Goal: Communication & Community: Answer question/provide support

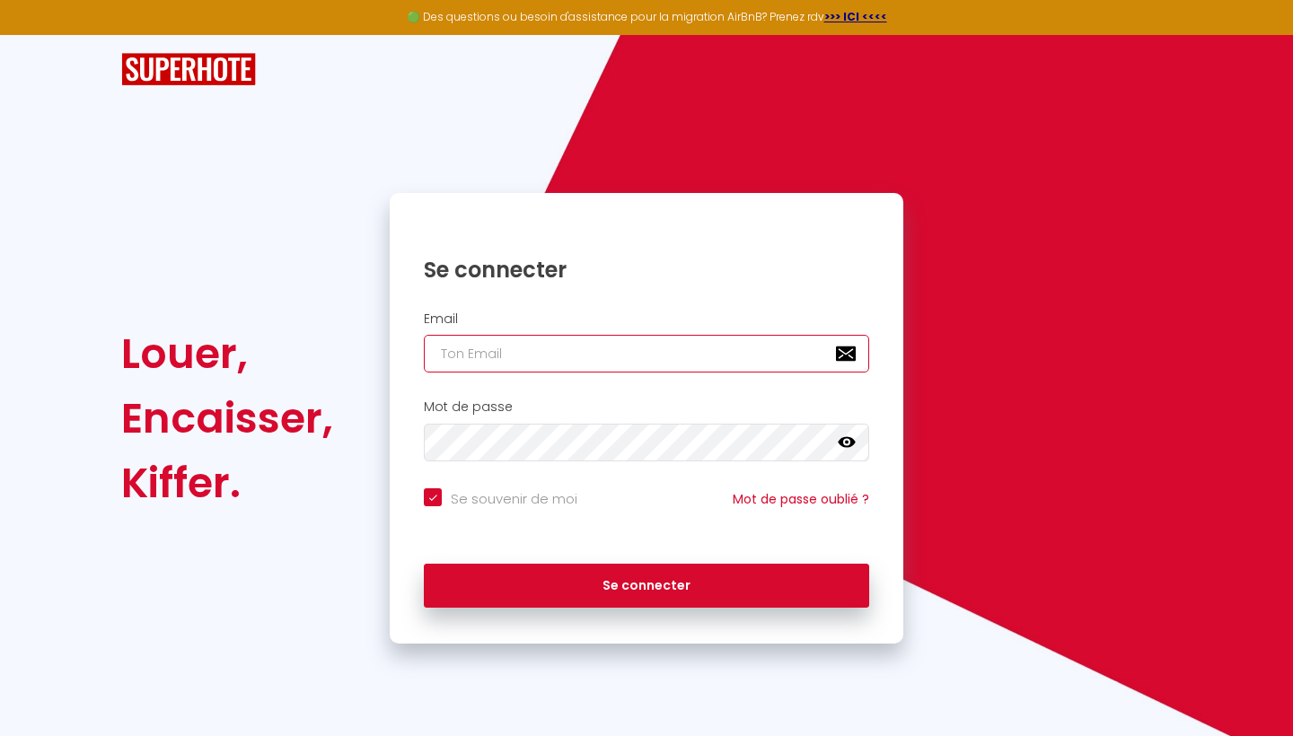
type input "[EMAIL_ADDRESS][DOMAIN_NAME]"
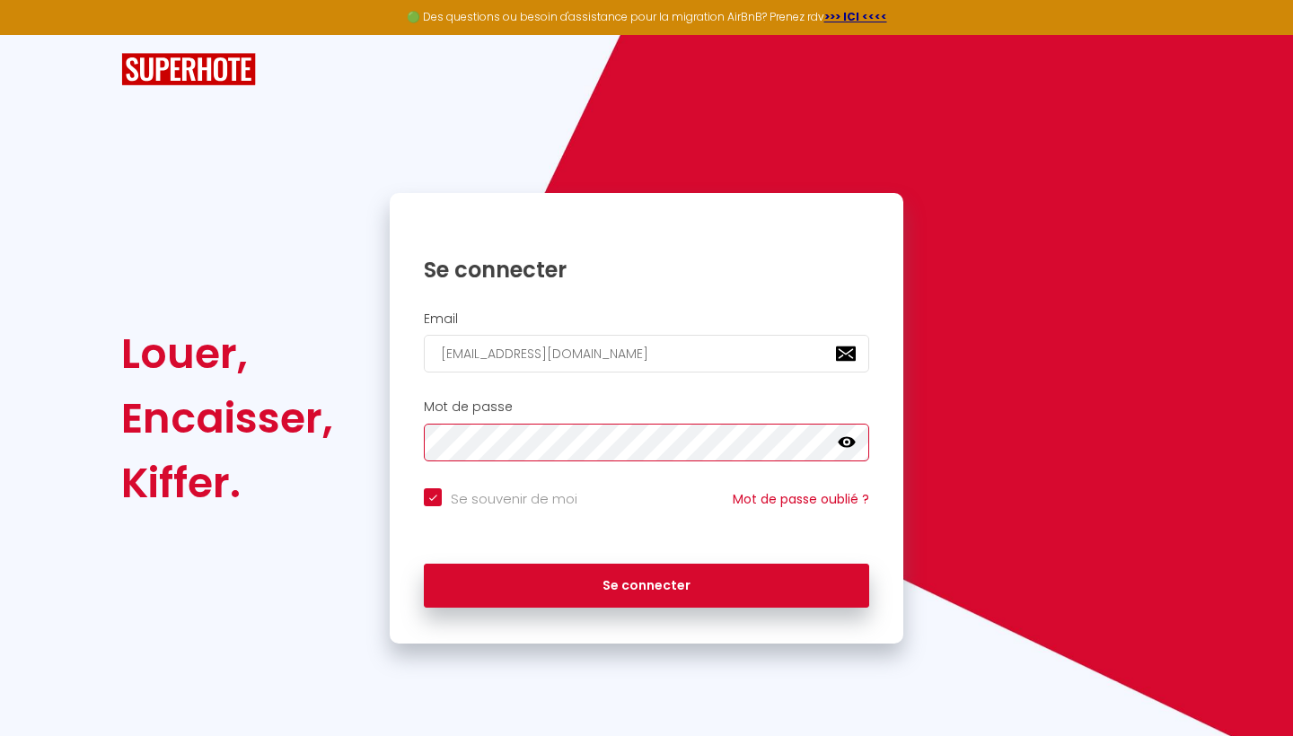
click at [647, 583] on button "Se connecter" at bounding box center [646, 586] width 445 height 45
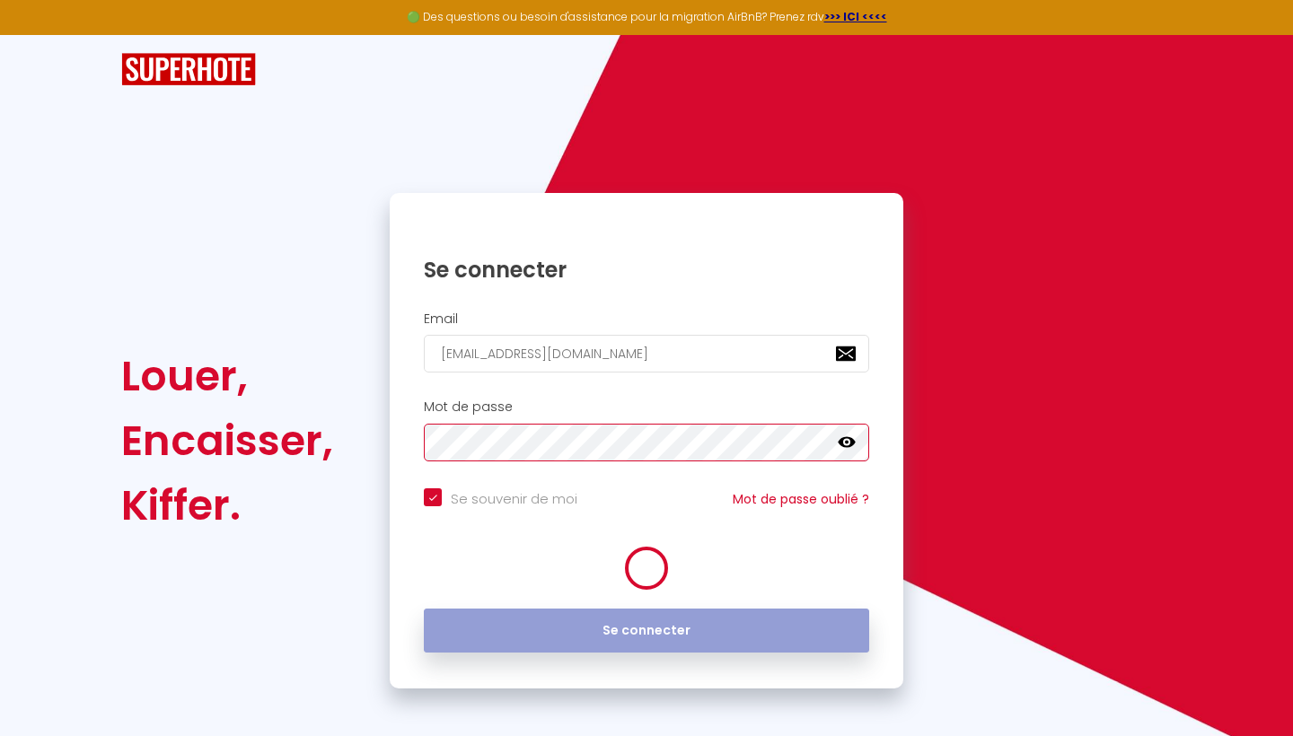
checkbox input "true"
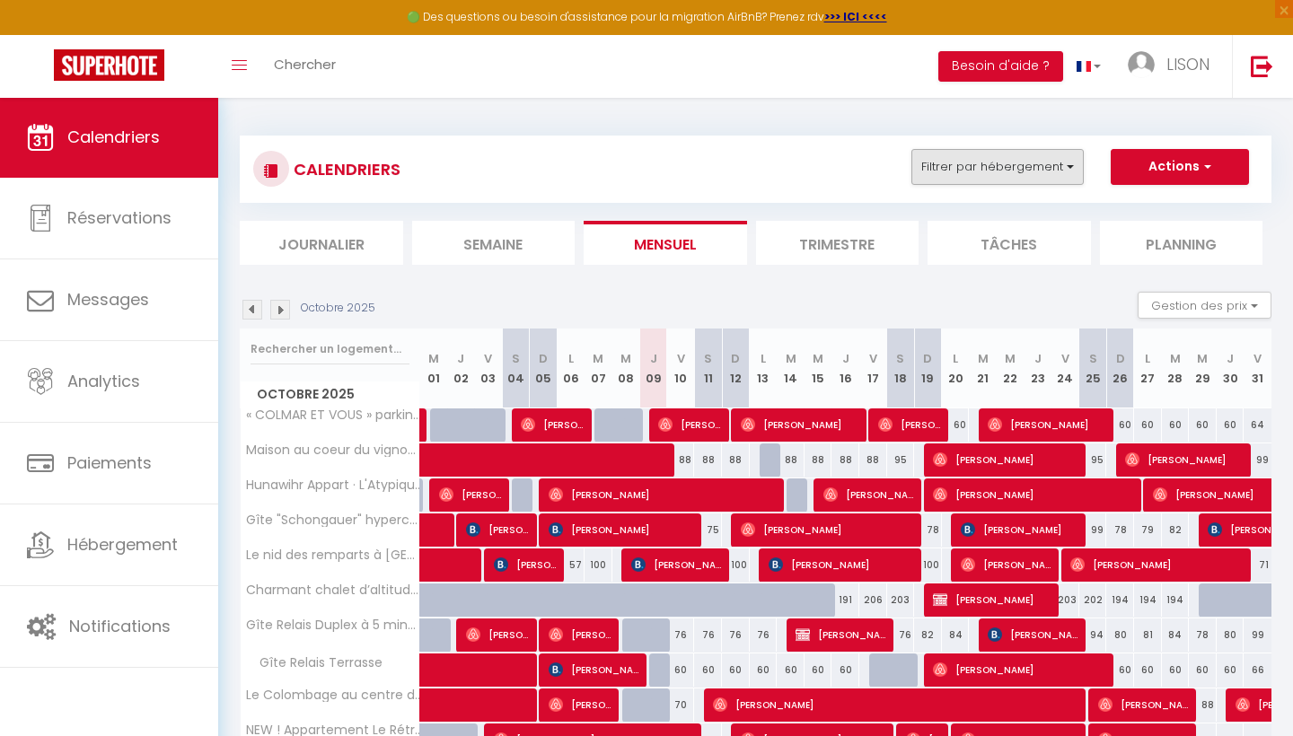
click at [1025, 164] on button "Filtrer par hébergement" at bounding box center [997, 167] width 172 height 36
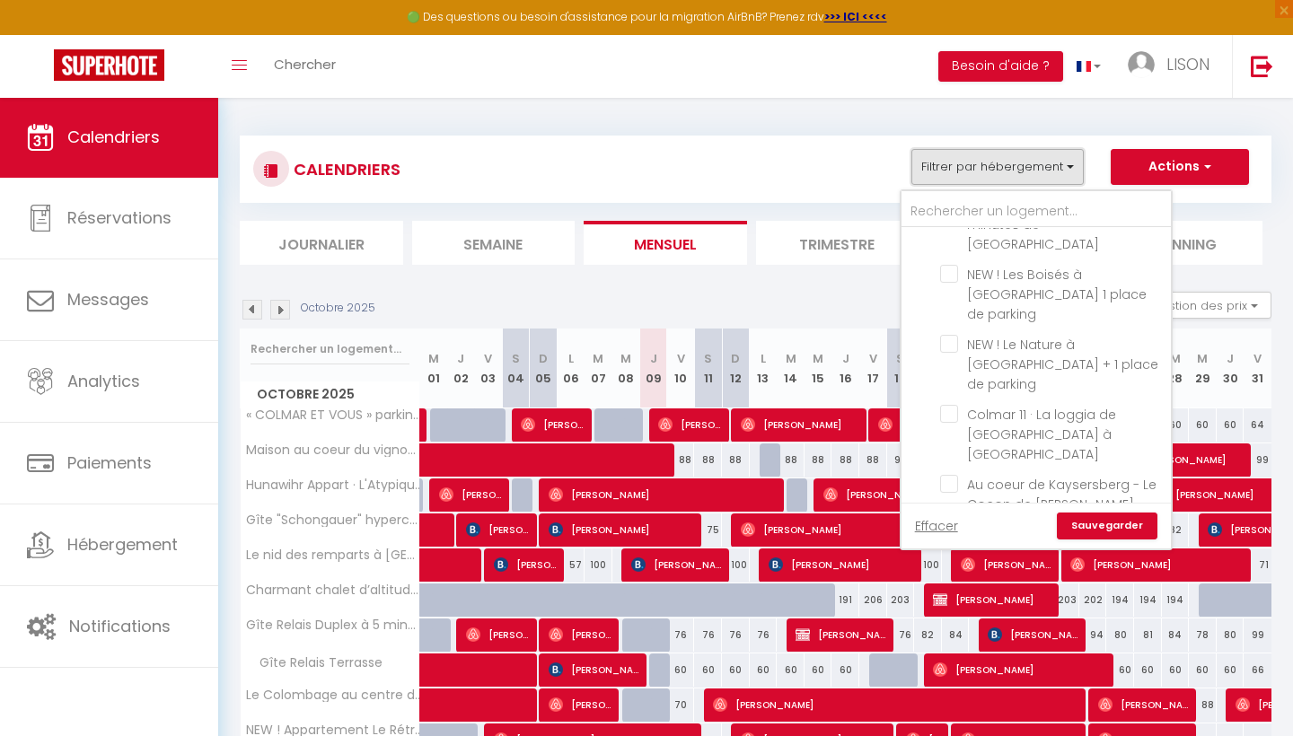
scroll to position [1385, 0]
click at [953, 476] on input "Au coeur de Kaysersberg - Le Cocon de [PERSON_NAME]" at bounding box center [1052, 485] width 224 height 18
checkbox input "true"
checkbox input "false"
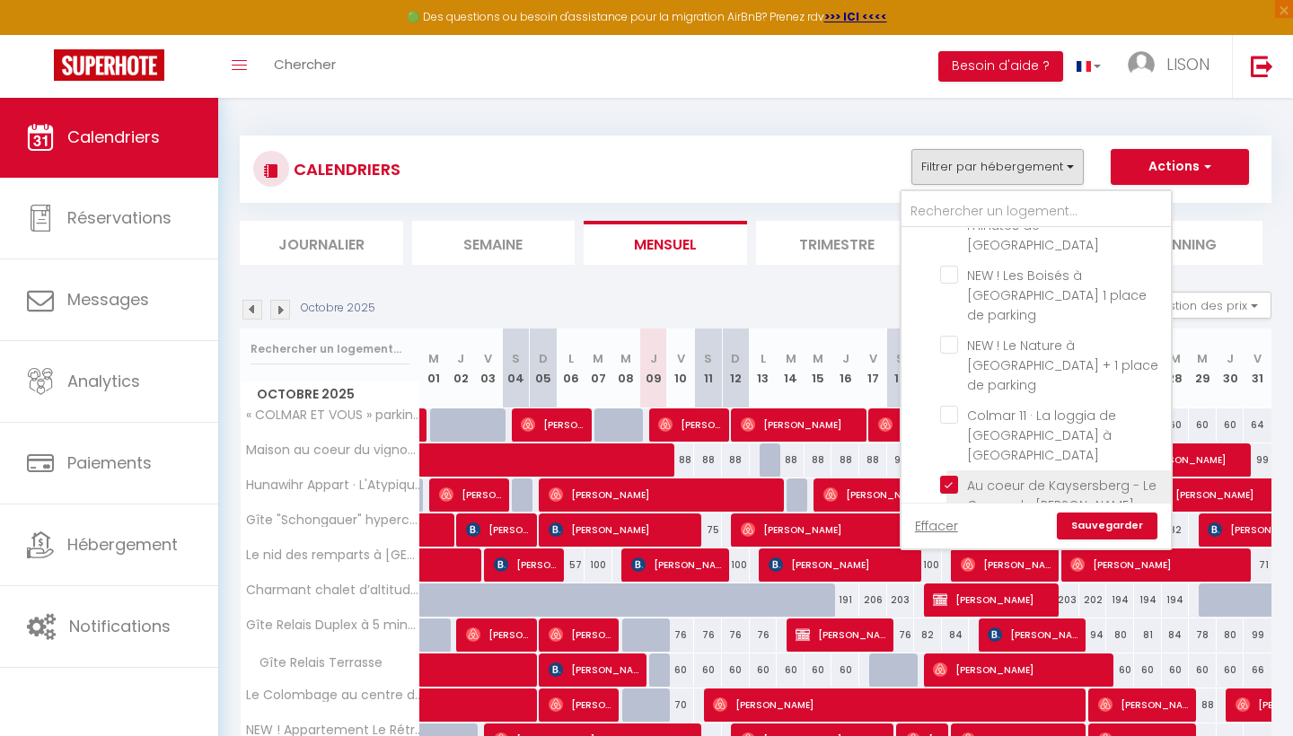
checkbox input "false"
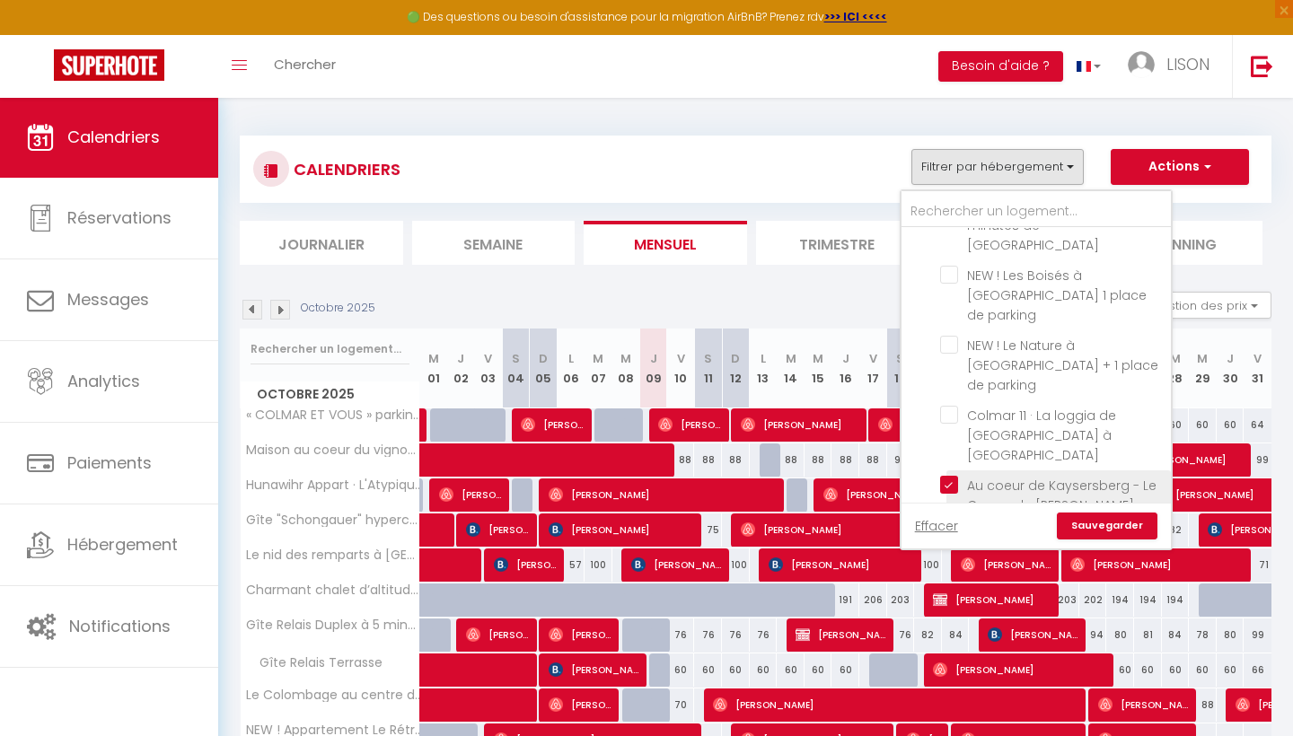
checkbox input "false"
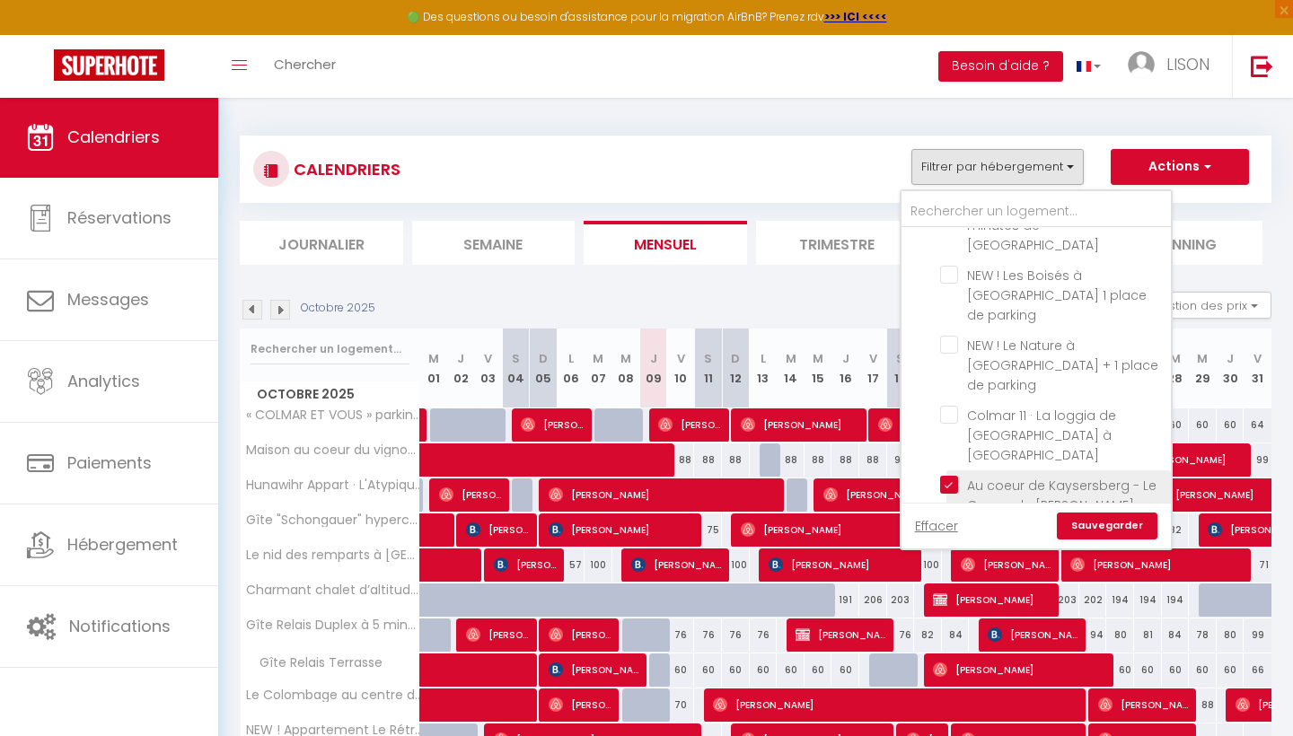
checkbox input "false"
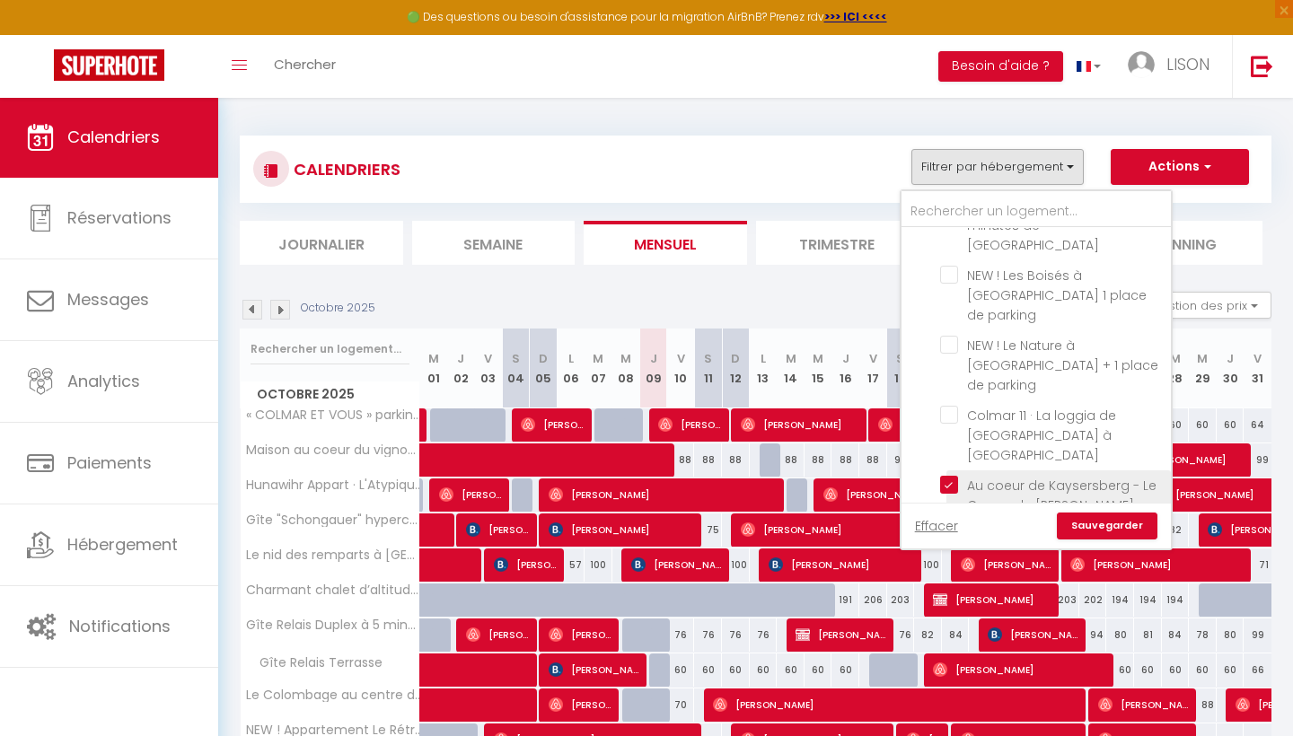
checkbox input "false"
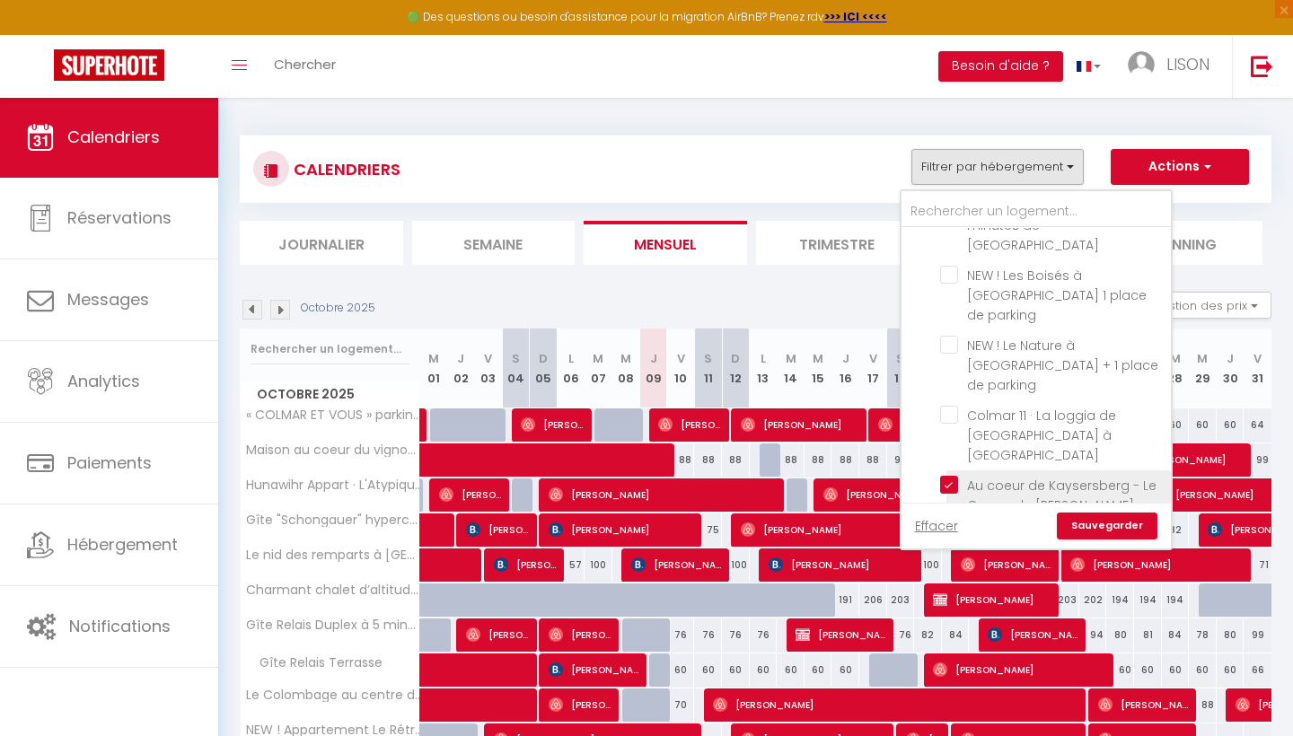
checkbox input "false"
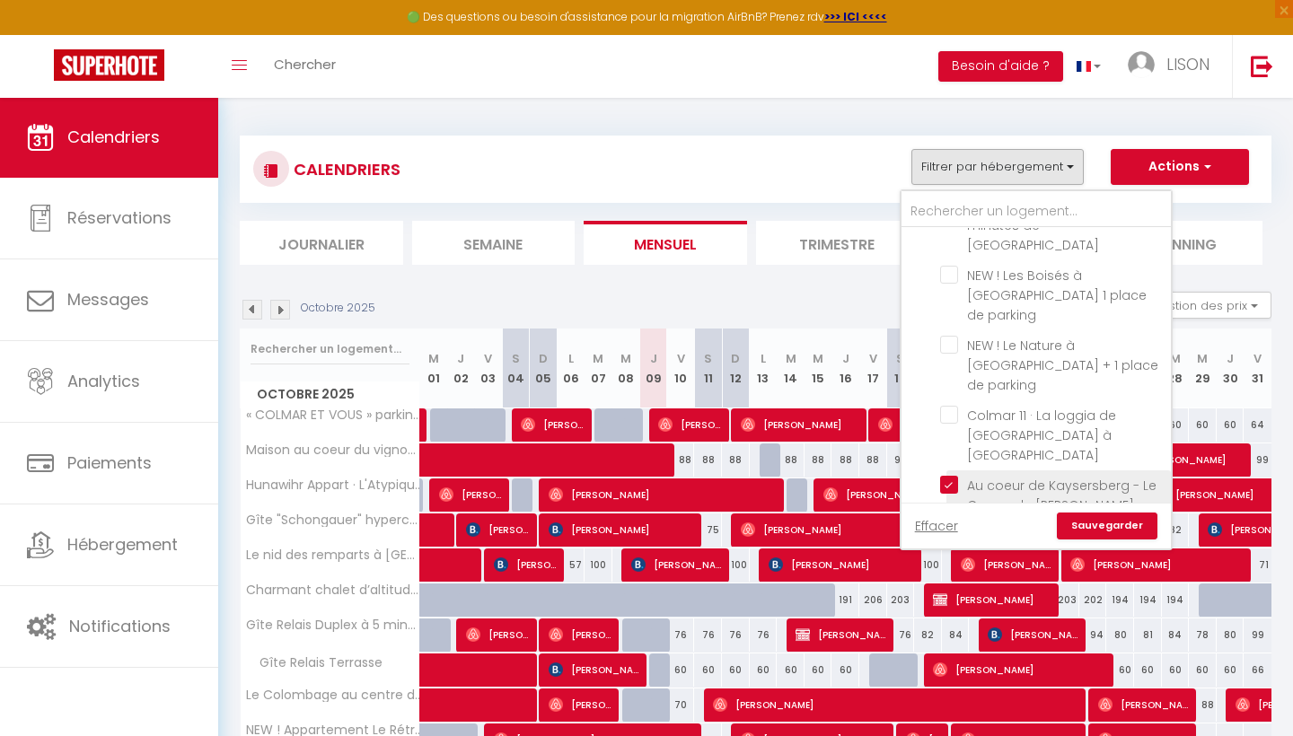
checkbox input "false"
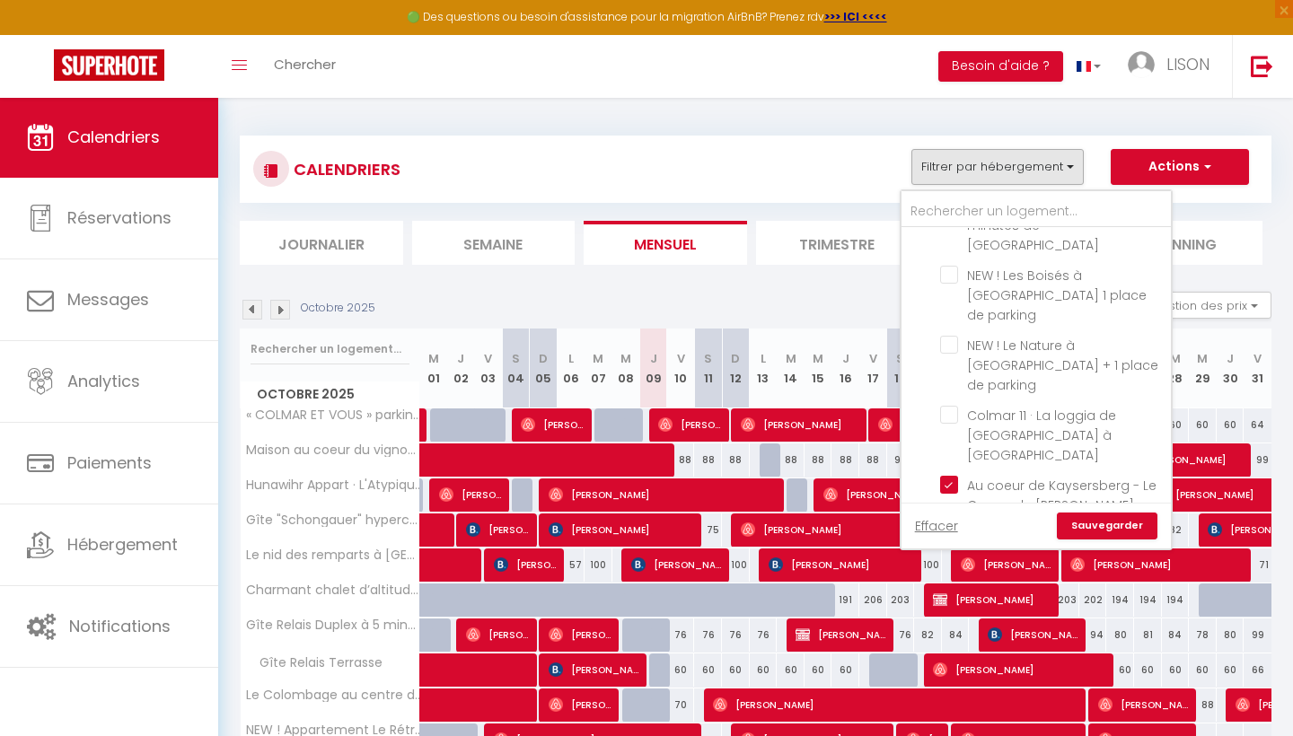
click at [1095, 524] on link "Sauvegarder" at bounding box center [1107, 526] width 101 height 27
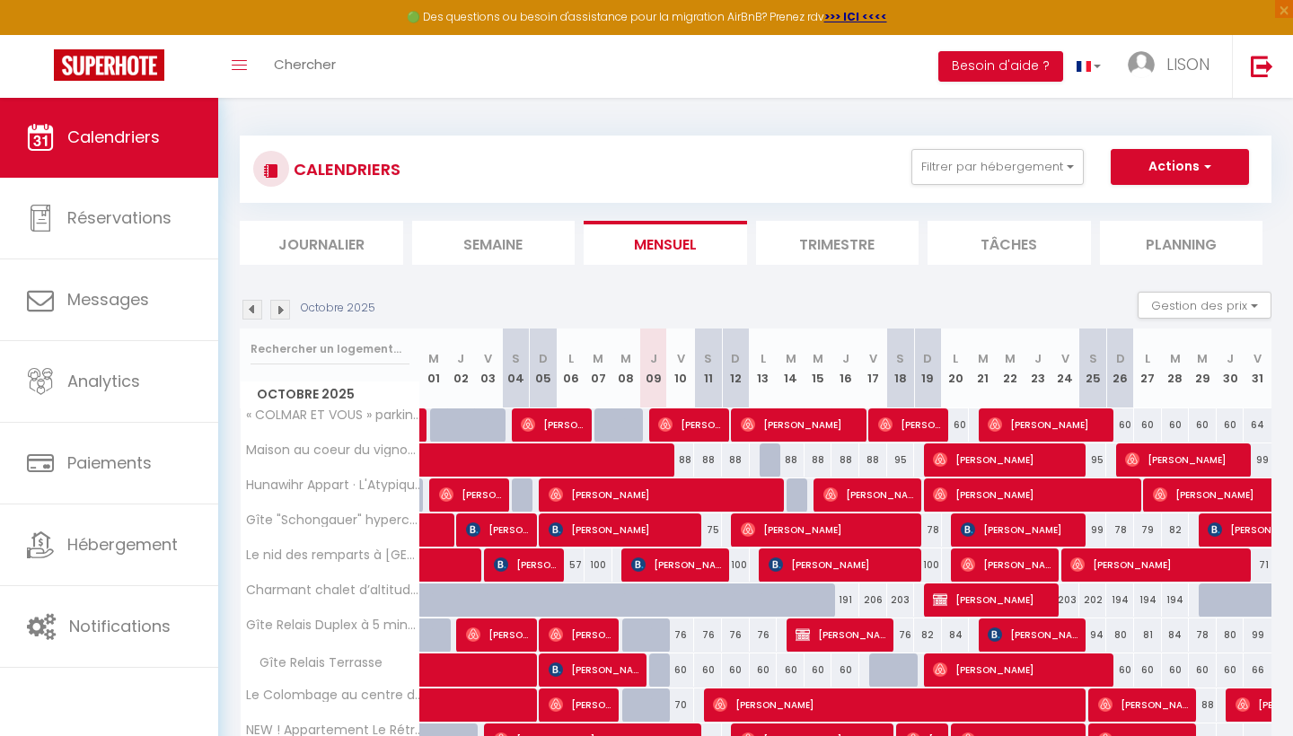
select select
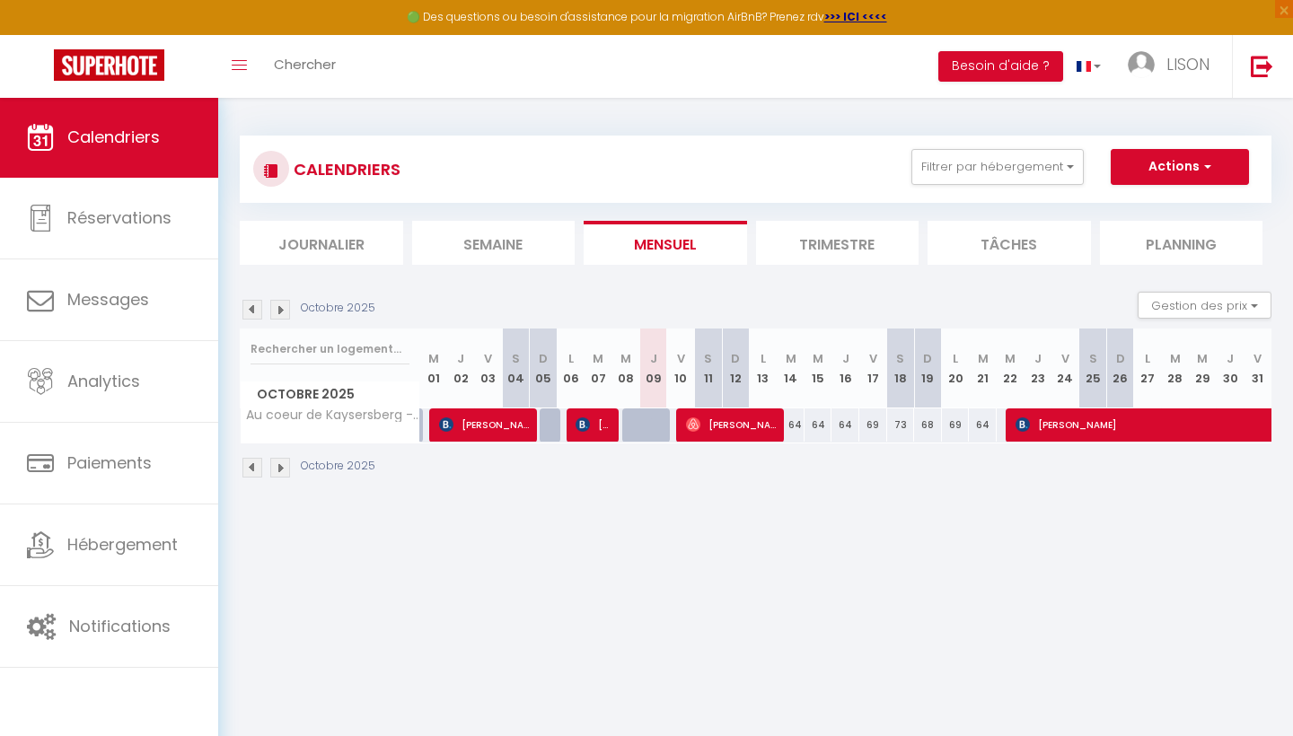
scroll to position [3, 0]
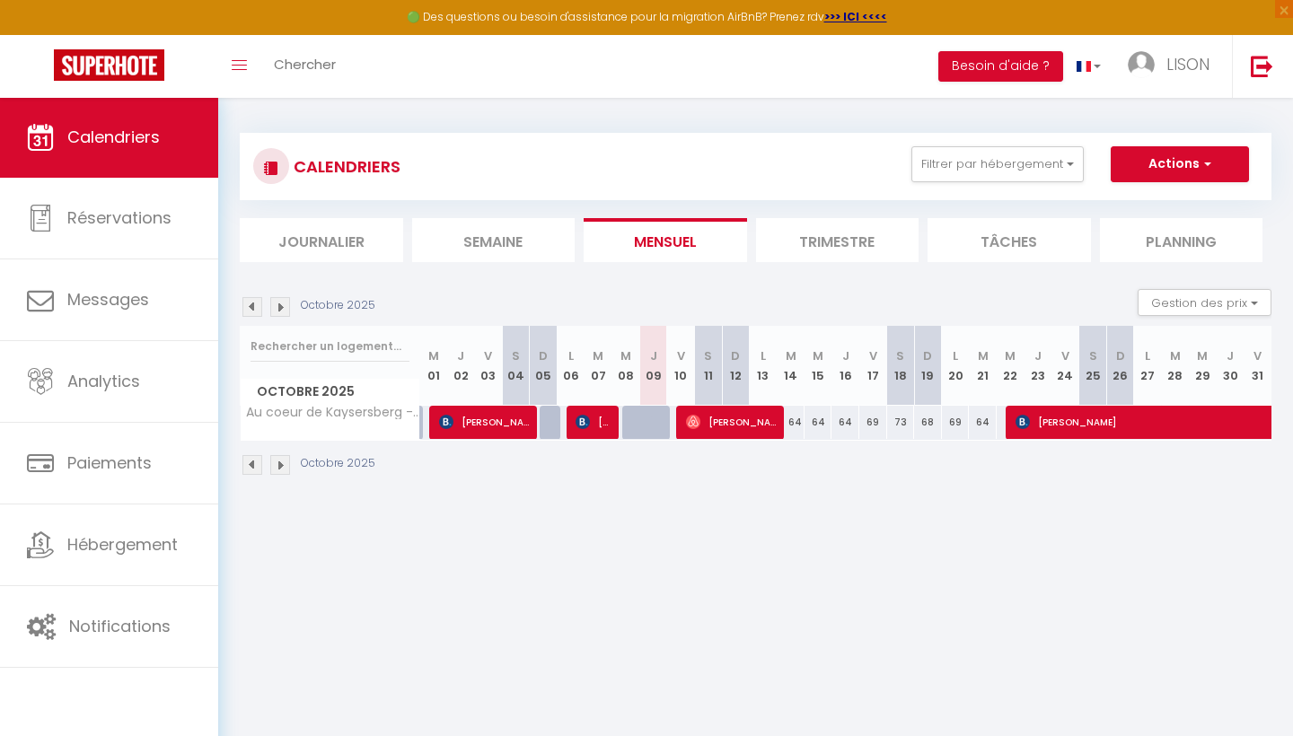
click at [1081, 423] on span "[PERSON_NAME]" at bounding box center [1222, 422] width 413 height 34
select select "OK"
select select "KO"
select select "0"
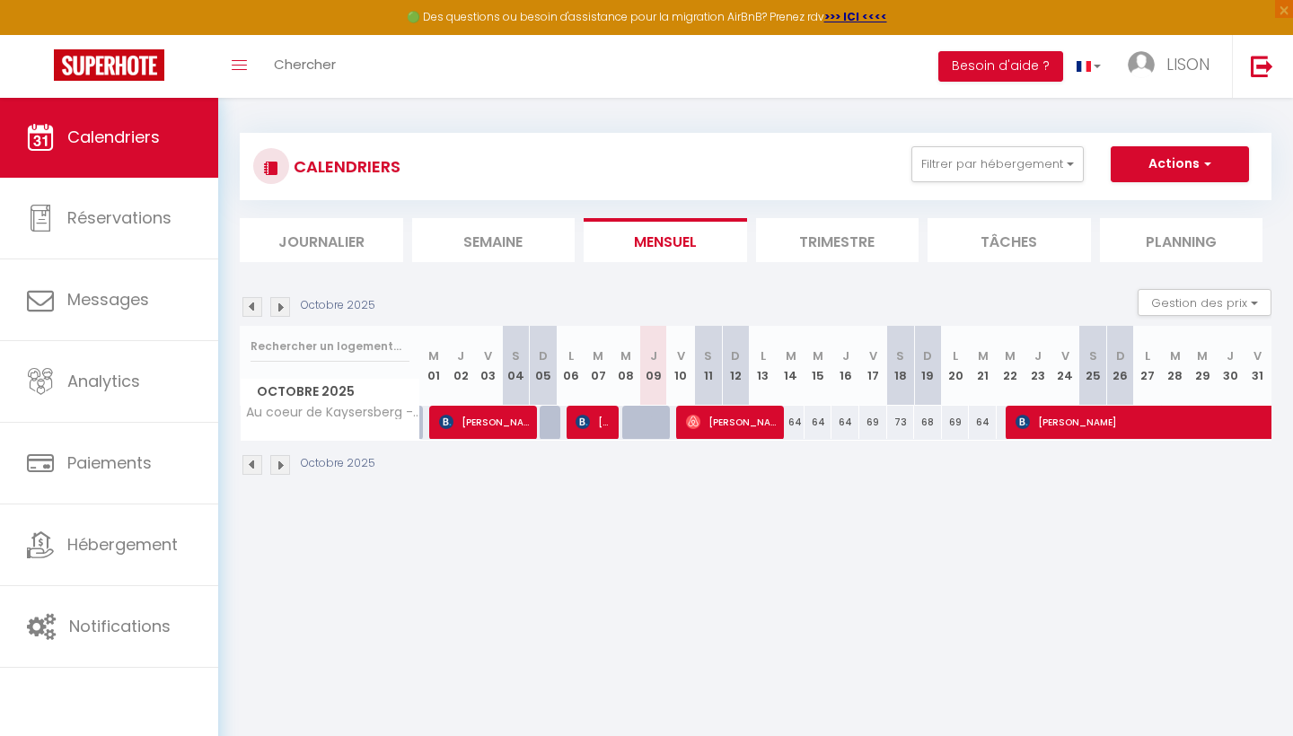
select select "1"
select select
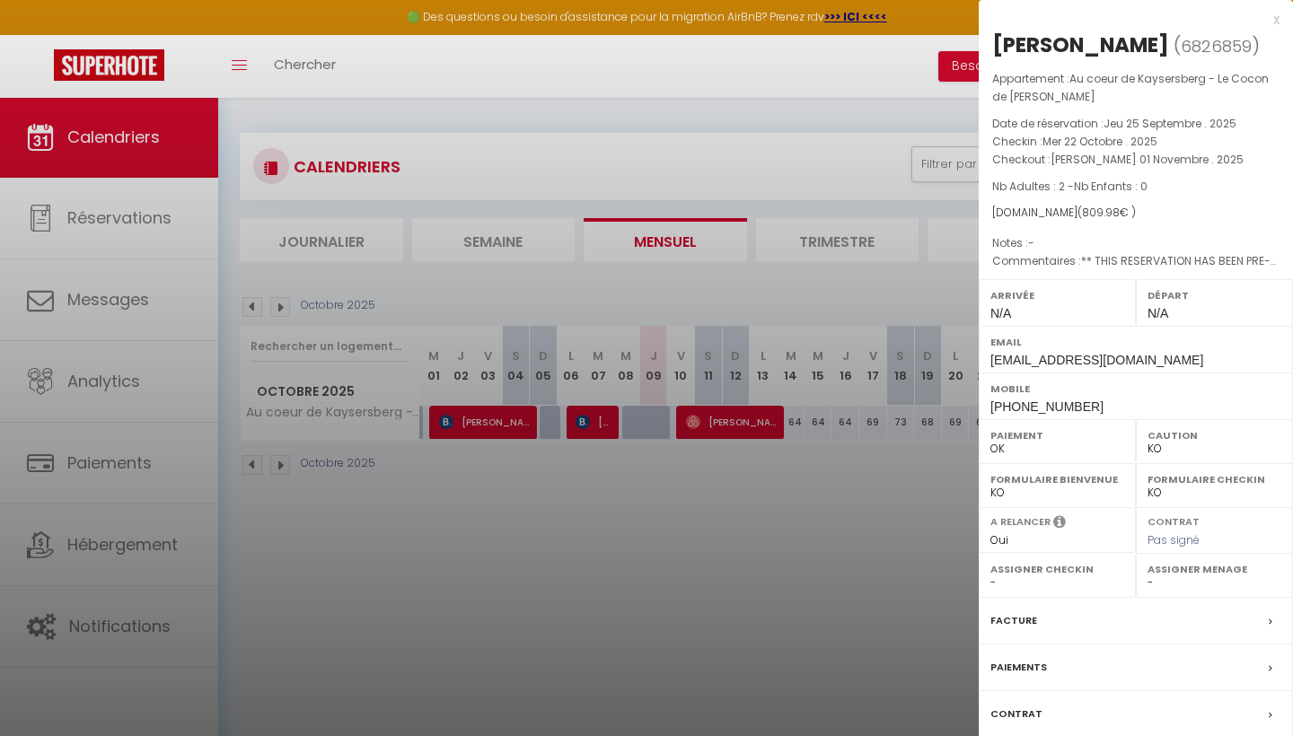
click at [741, 463] on div at bounding box center [646, 368] width 1293 height 736
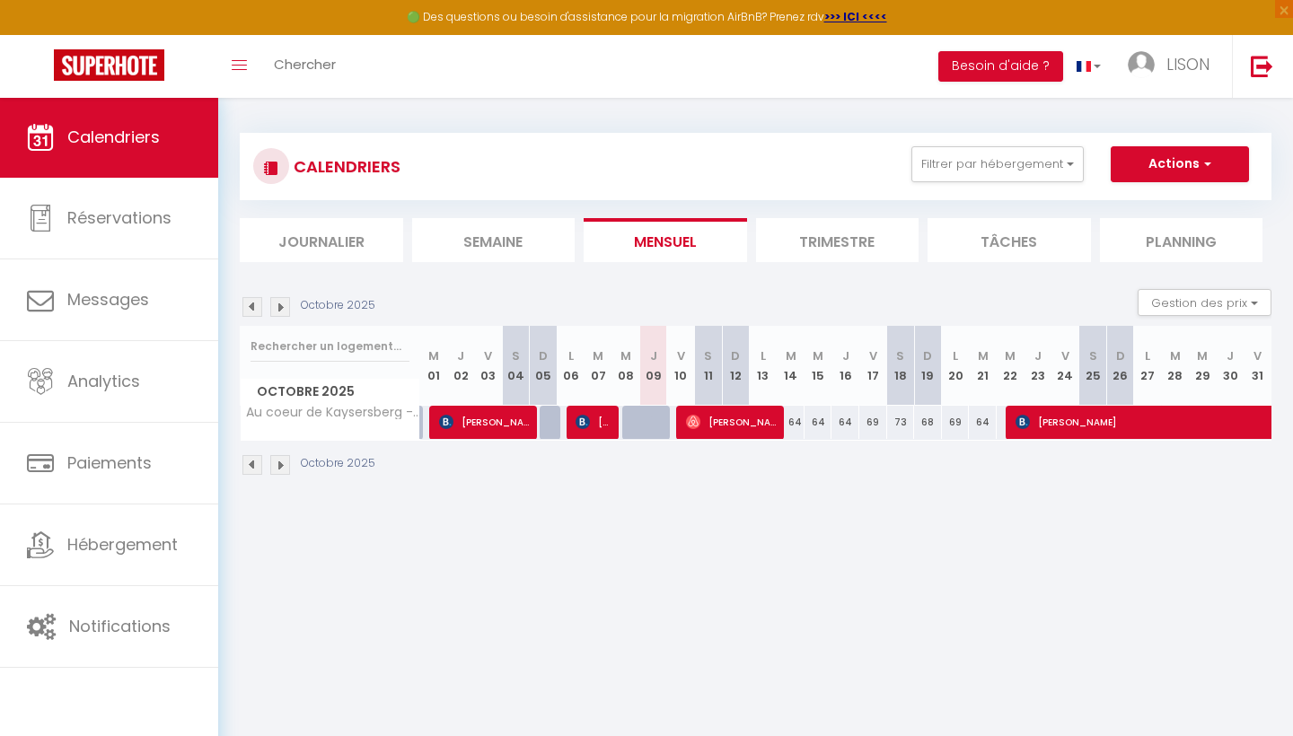
click at [746, 426] on span "[PERSON_NAME]" at bounding box center [732, 422] width 92 height 34
select select "OK"
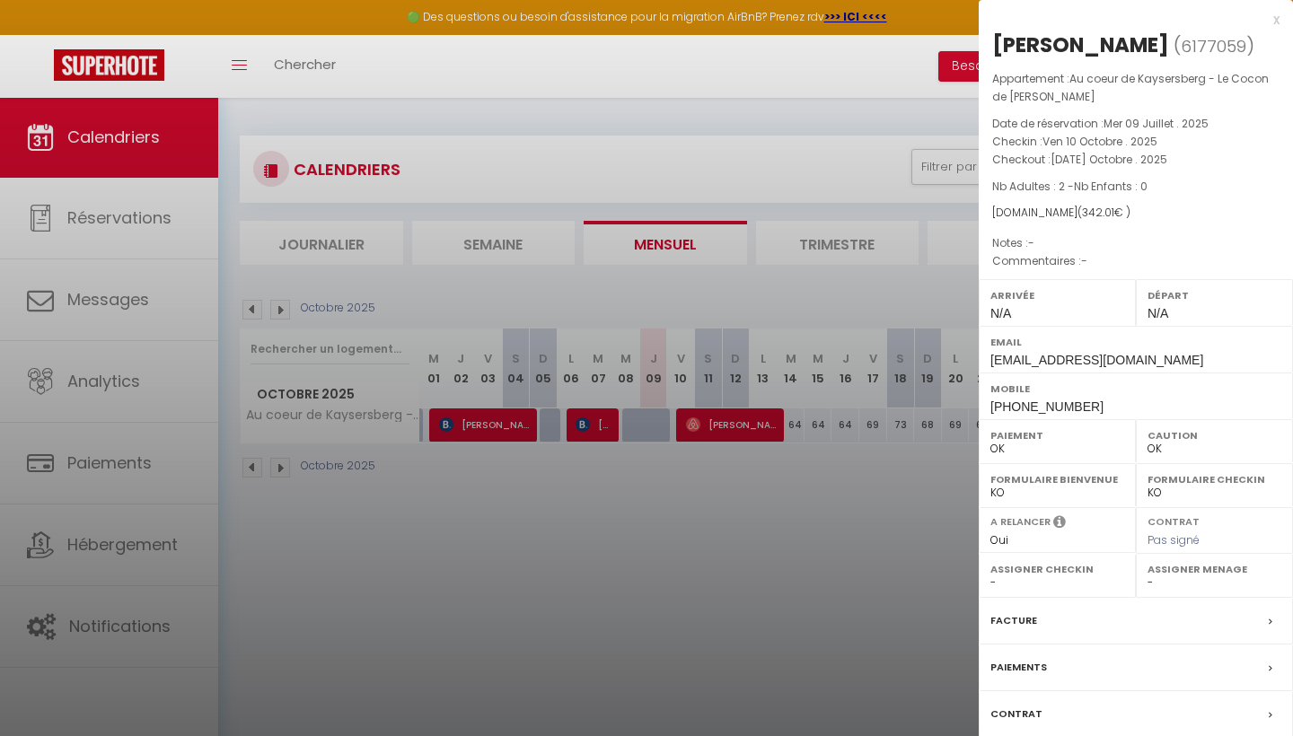
scroll to position [0, 0]
click at [771, 625] on div at bounding box center [646, 368] width 1293 height 736
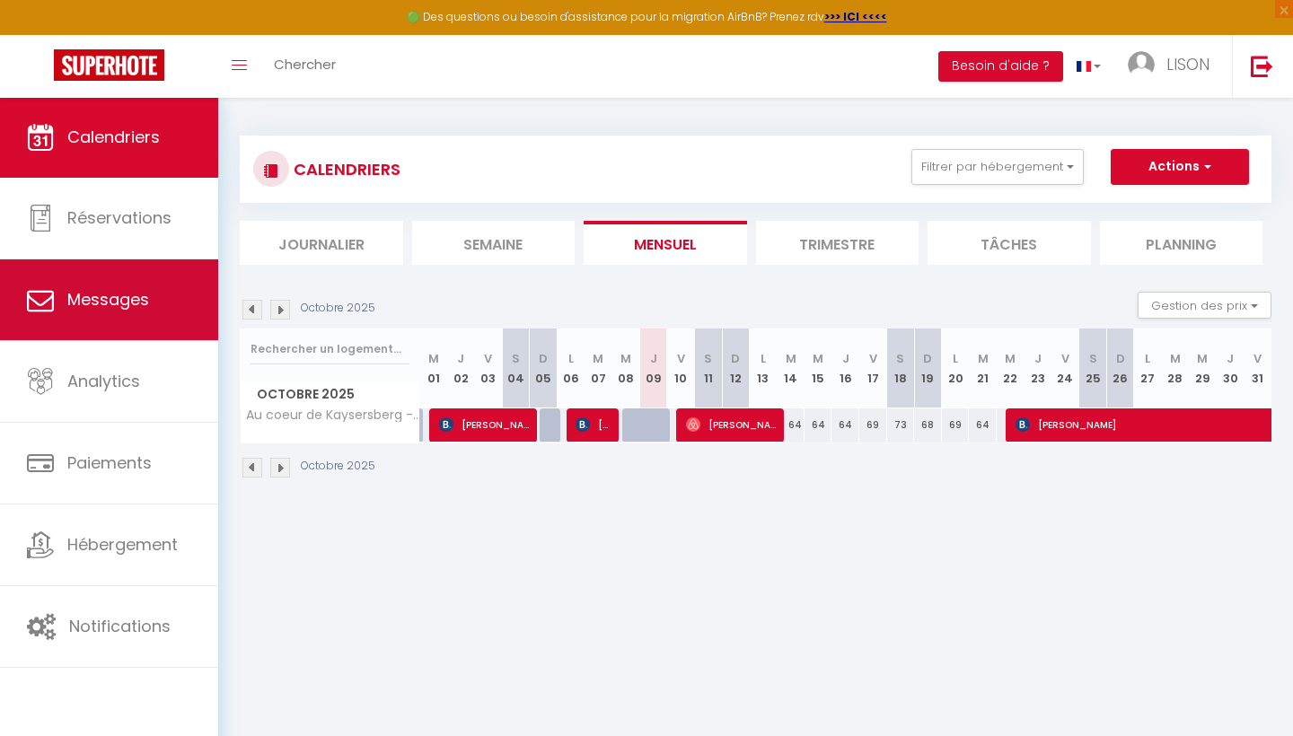
click at [137, 311] on span "Messages" at bounding box center [108, 299] width 82 height 22
select select "message"
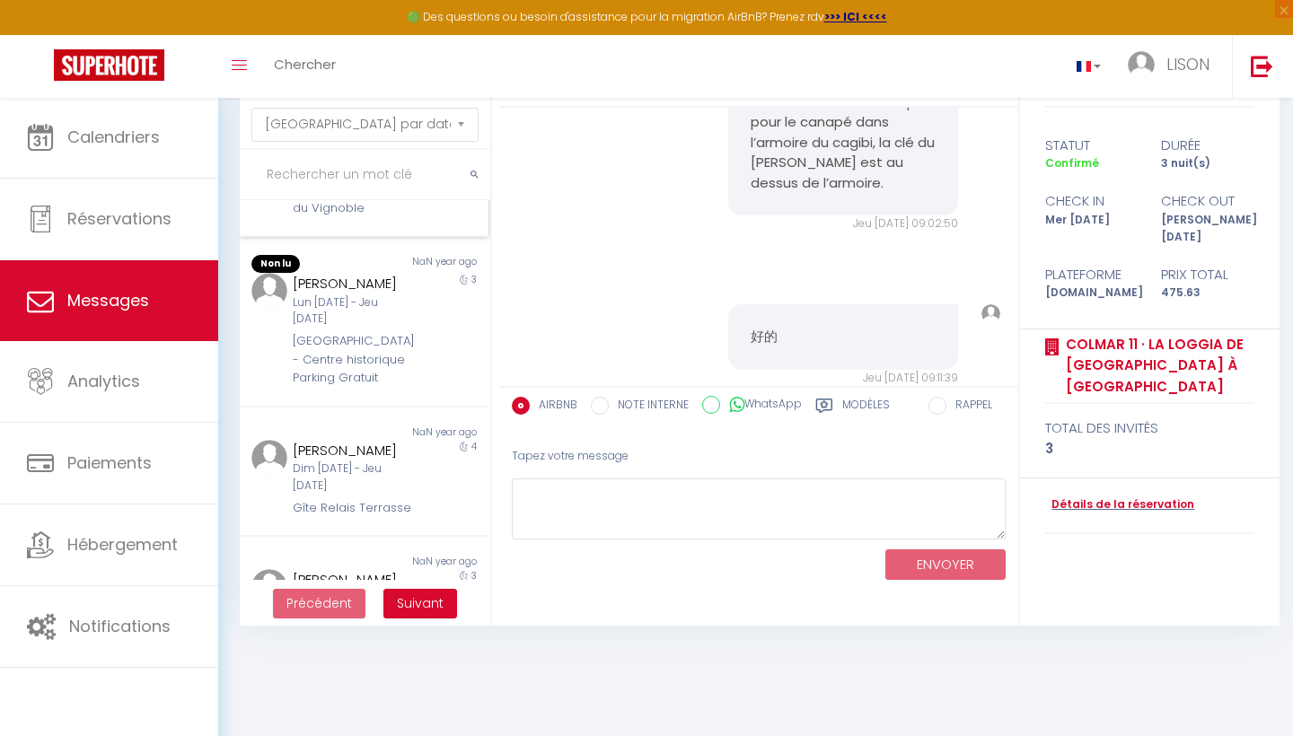
scroll to position [95, 0]
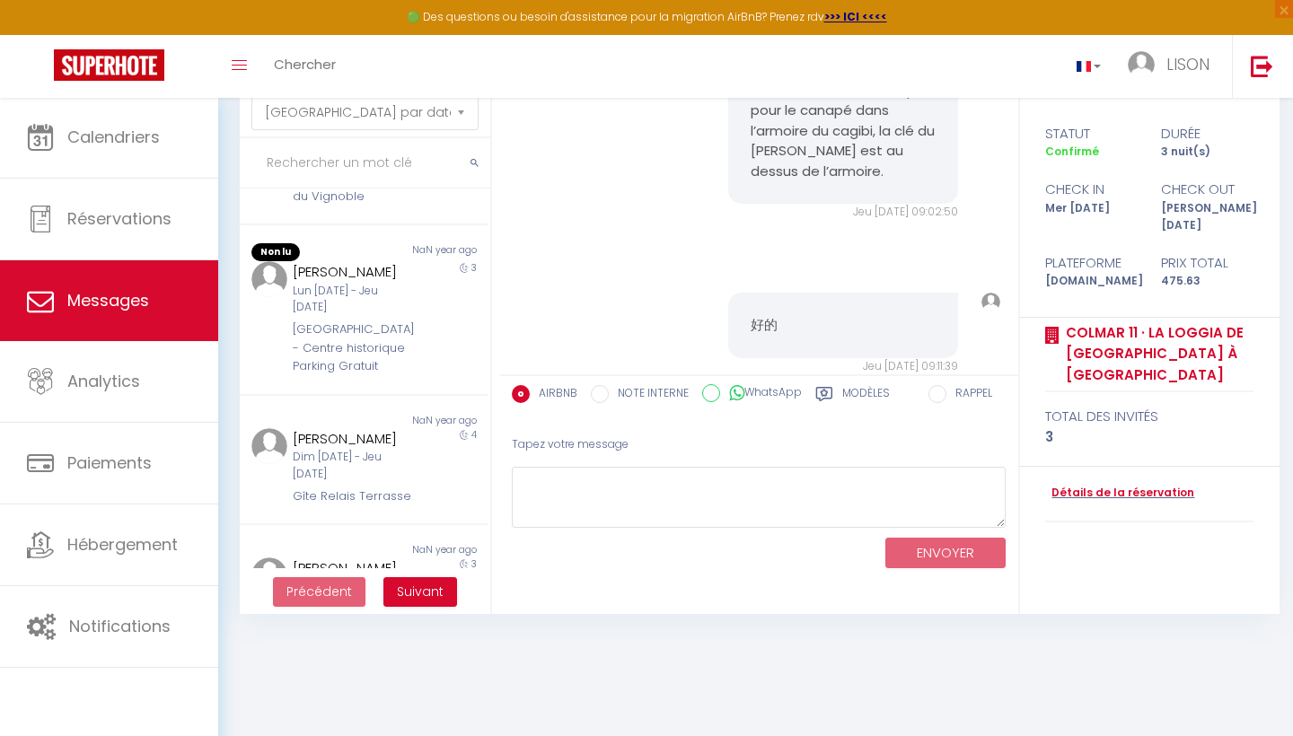
click at [424, 598] on span "Suivant" at bounding box center [420, 592] width 47 height 18
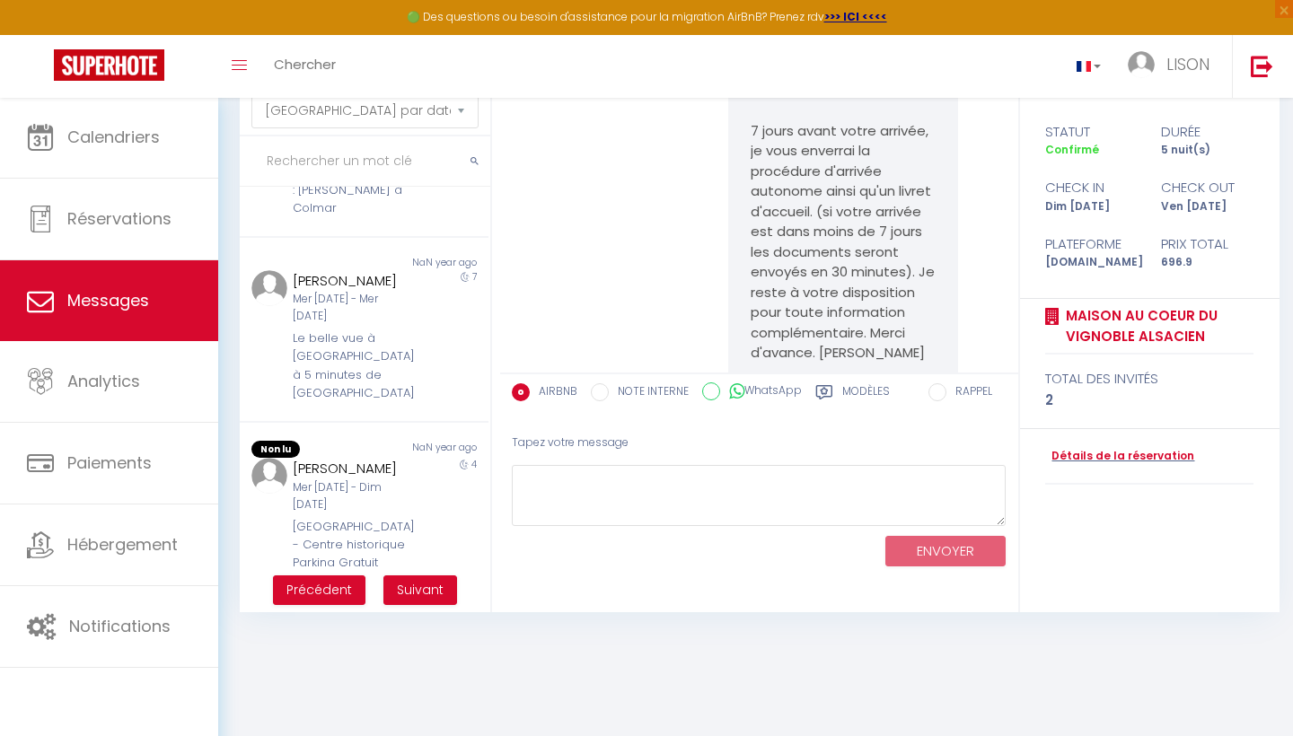
scroll to position [97, 0]
click at [440, 585] on span "Suivant" at bounding box center [420, 590] width 47 height 18
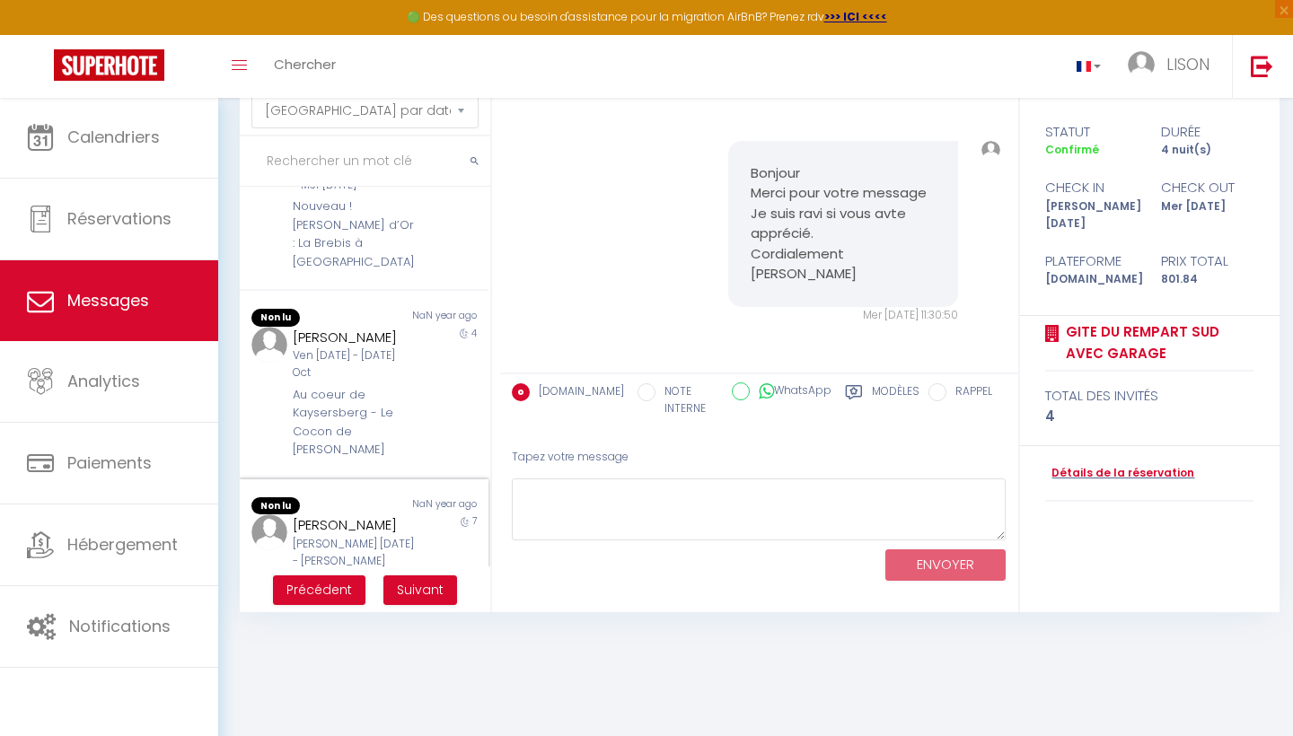
scroll to position [946, 0]
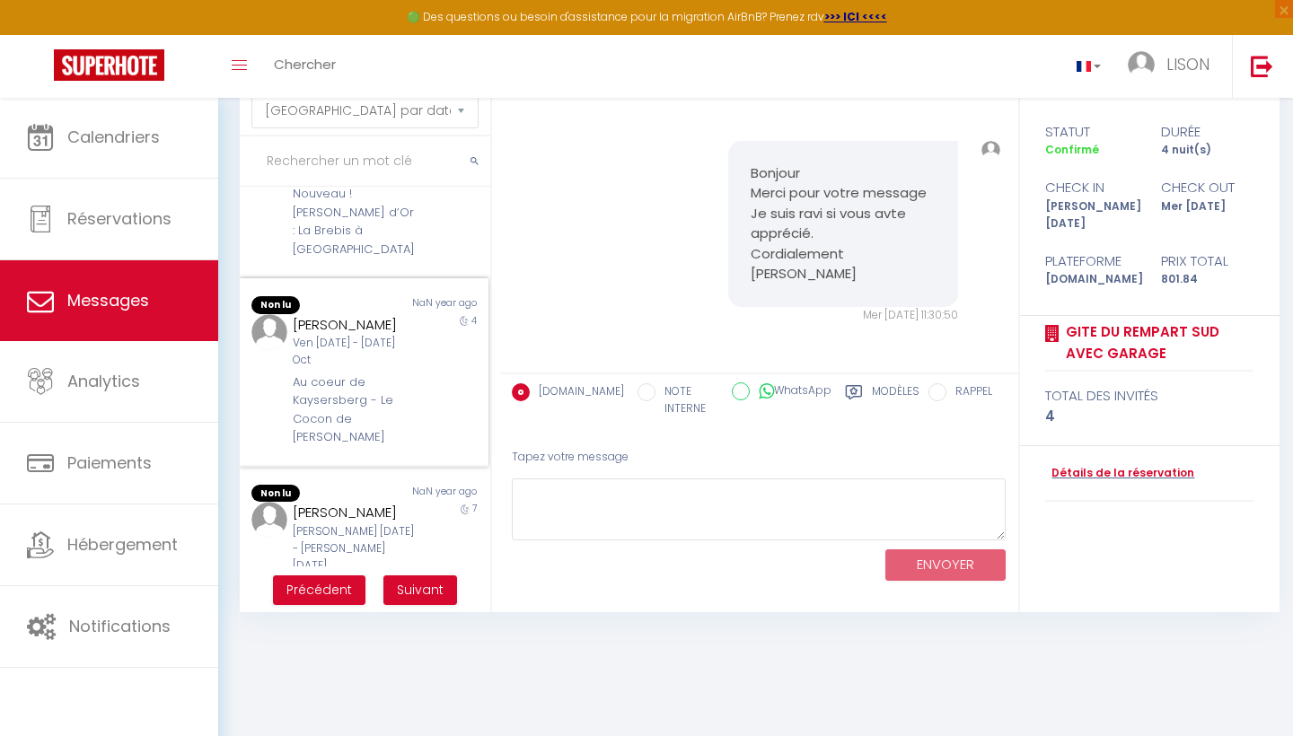
click at [406, 374] on div "Au coeur de Kaysersberg - Le Cocon de [PERSON_NAME]" at bounding box center [353, 411] width 121 height 74
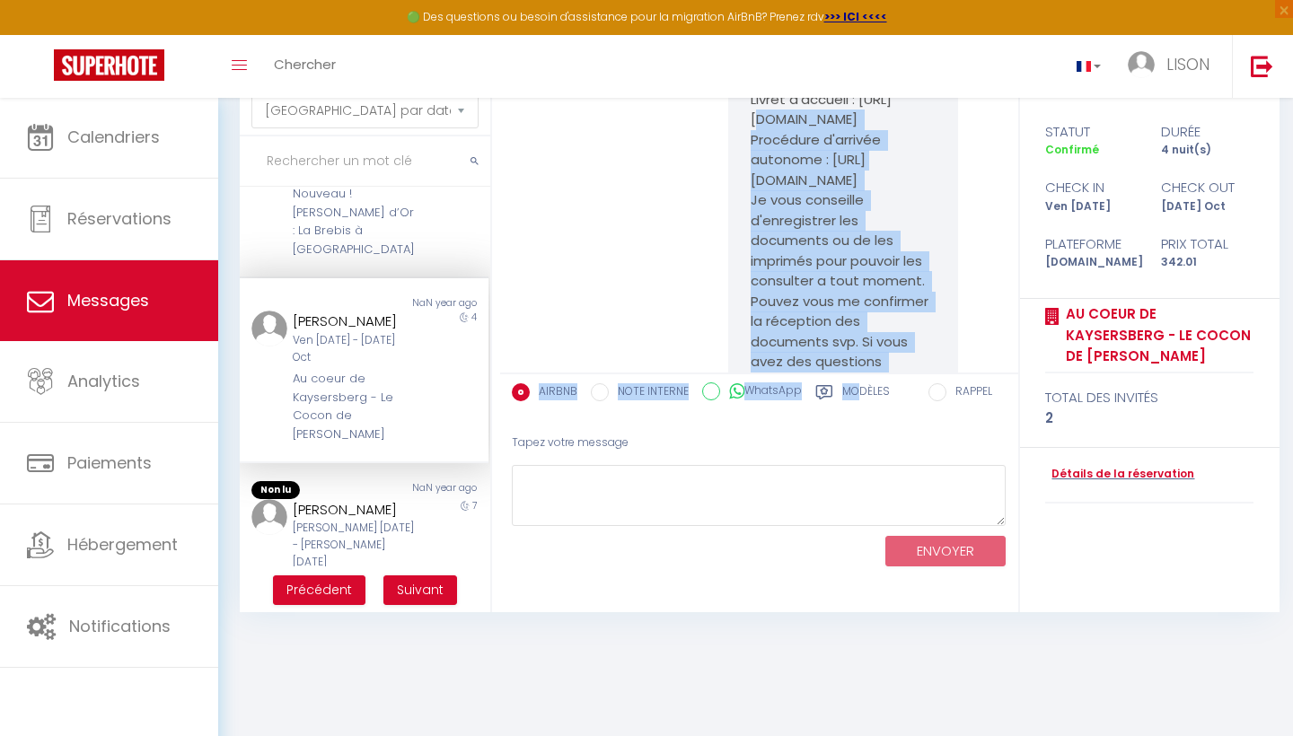
scroll to position [198, 0]
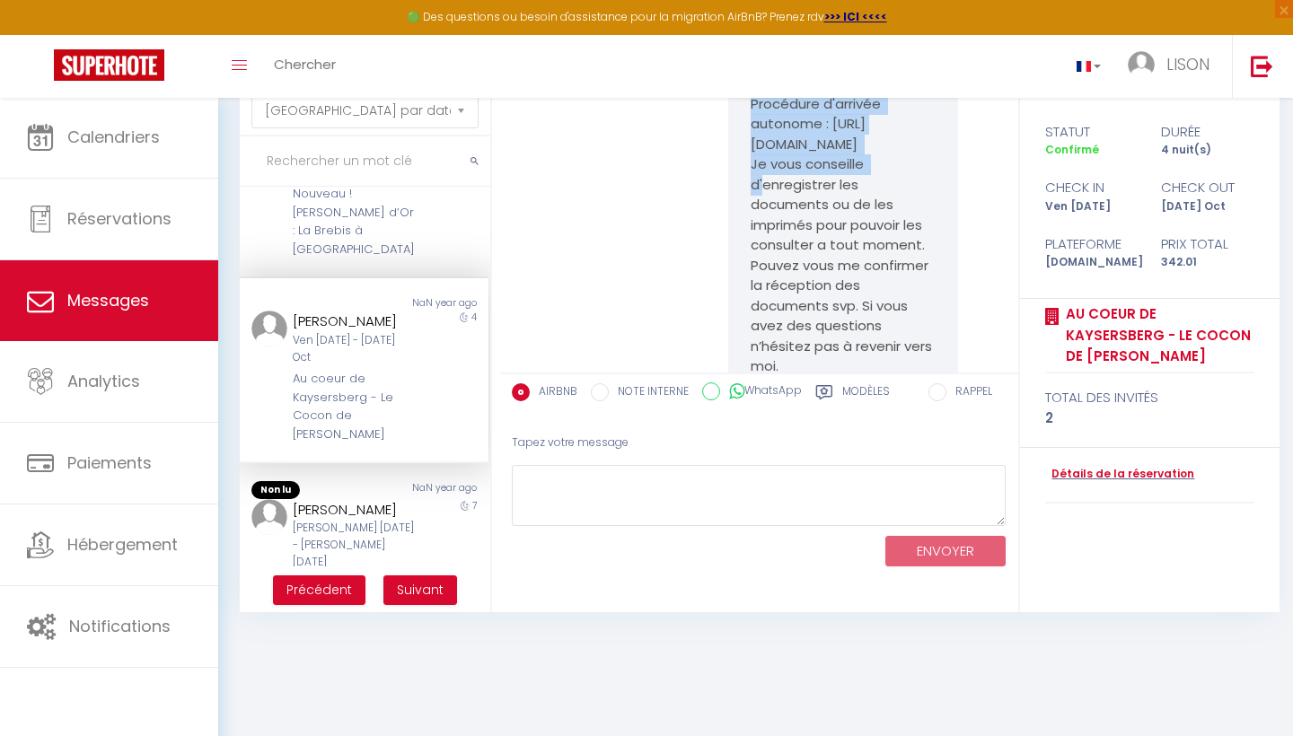
drag, startPoint x: 752, startPoint y: 186, endPoint x: 856, endPoint y: 141, distance: 112.6
click at [856, 141] on pre "[PERSON_NAME],Voici les documents relatifs à votre arrivée à Kaysersberg-Vignob…" at bounding box center [843, 256] width 184 height 566
copy pre "[URL][DOMAIN_NAME]"
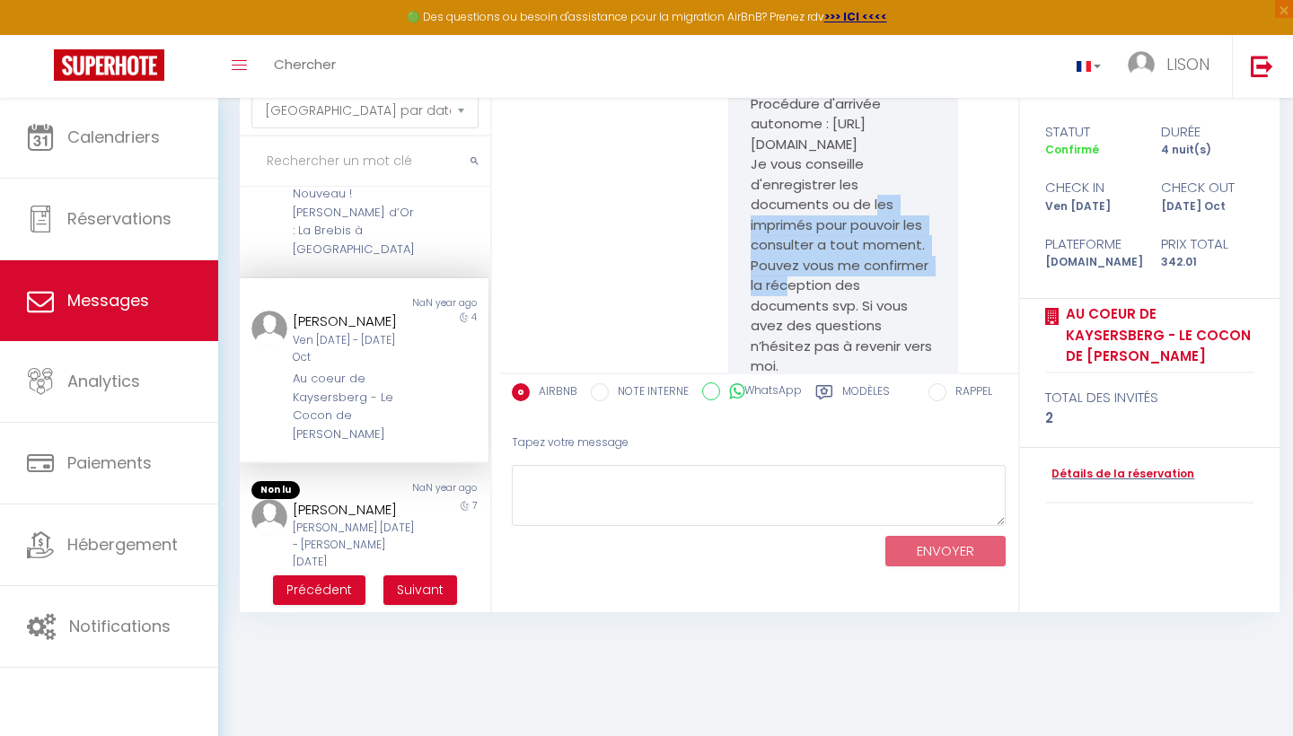
drag, startPoint x: 755, startPoint y: 200, endPoint x: 854, endPoint y: 277, distance: 124.8
click at [854, 277] on pre "[PERSON_NAME],Voici les documents relatifs à votre arrivée à Kaysersberg-Vignob…" at bounding box center [843, 256] width 184 height 566
copy pre "[URL][DOMAIN_NAME]"
